Goal: Go to known website: Access a specific website the user already knows

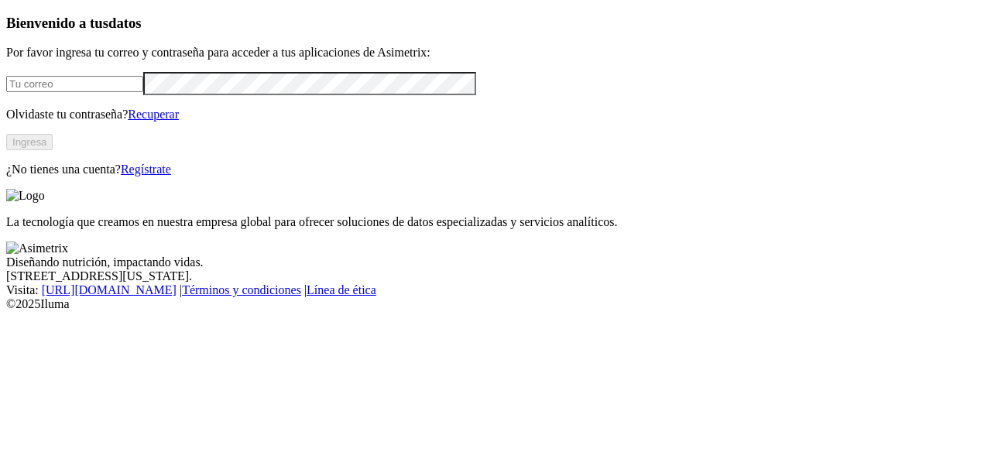
type input "[PERSON_NAME][EMAIL_ADDRESS][PERSON_NAME][DOMAIN_NAME]"
click at [53, 150] on button "Ingresa" at bounding box center [29, 142] width 46 height 16
